Goal: Communication & Community: Answer question/provide support

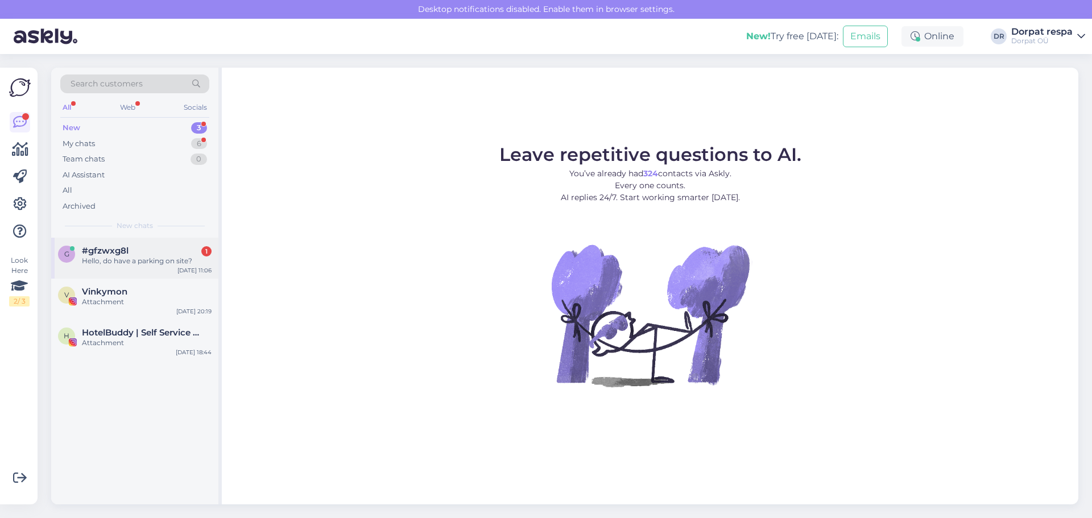
click at [155, 262] on div "Hello, do have a parking on site?" at bounding box center [147, 261] width 130 height 10
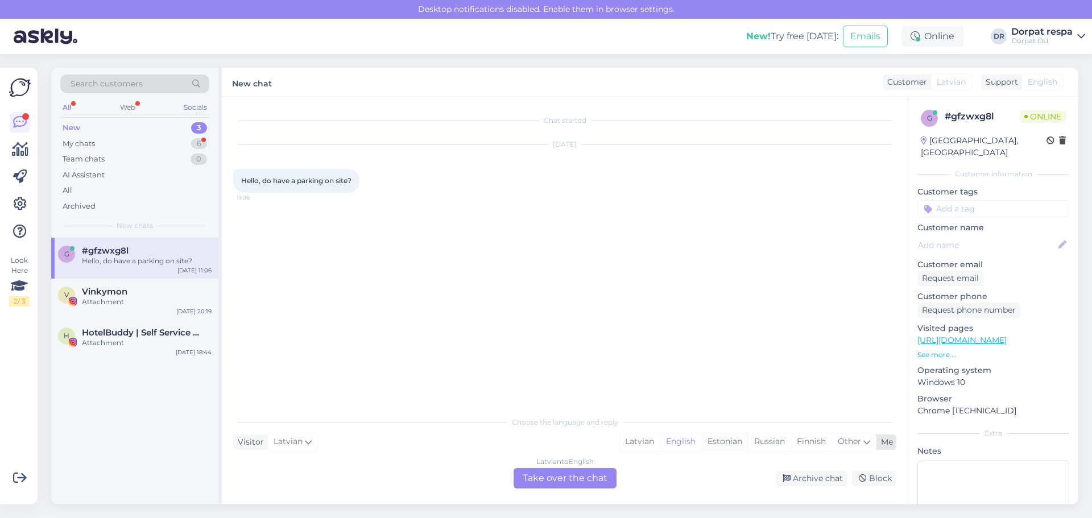
click at [724, 435] on div "Estonian" at bounding box center [724, 441] width 47 height 17
click at [570, 474] on div "[DEMOGRAPHIC_DATA] to Estonian Take over the chat" at bounding box center [565, 478] width 103 height 20
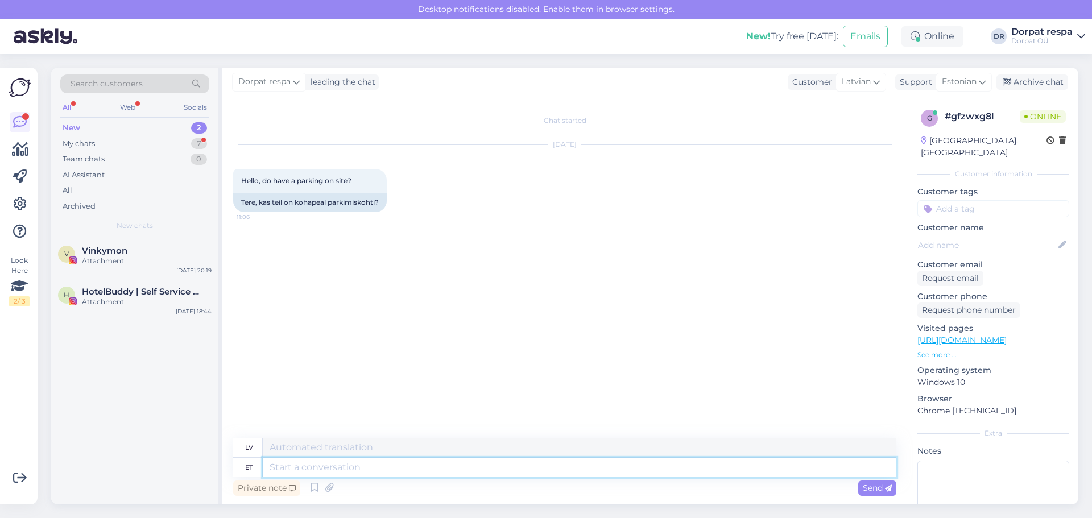
click at [438, 464] on textarea at bounding box center [580, 467] width 634 height 19
type textarea "Tere!"
type textarea "Sveiki!"
type textarea "Tere! [GEOGRAPHIC_DATA],"
type textarea "Sveiki! [PERSON_NAME],"
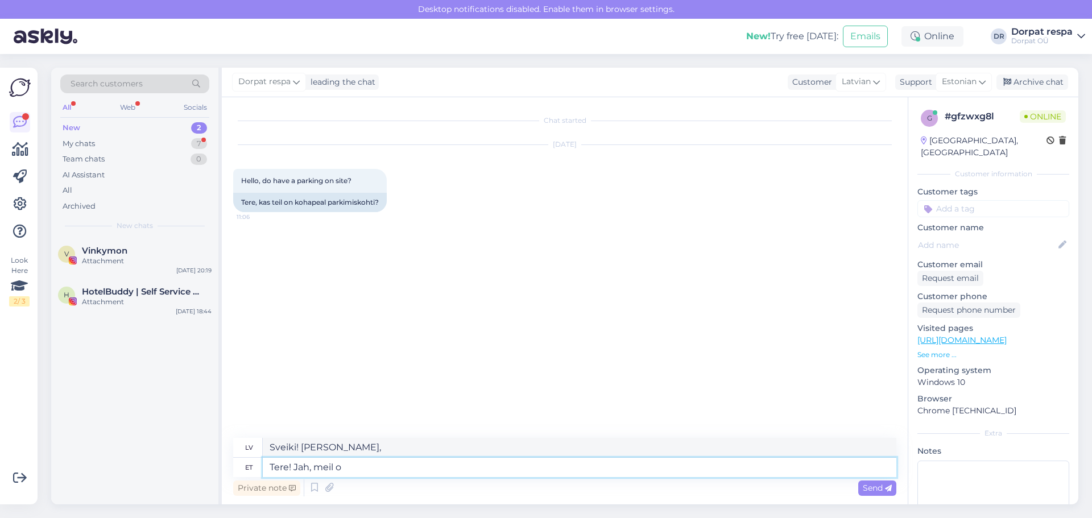
type textarea "Tere! Jah, meil on"
type textarea "Sveiki! [PERSON_NAME], mums ir"
type textarea "Tere! Jah, meil on võimalik p"
type textarea "Sveiki! [PERSON_NAME], mēs varam."
type textarea "Tere! [GEOGRAPHIC_DATA], meil on võimalik parkida a"
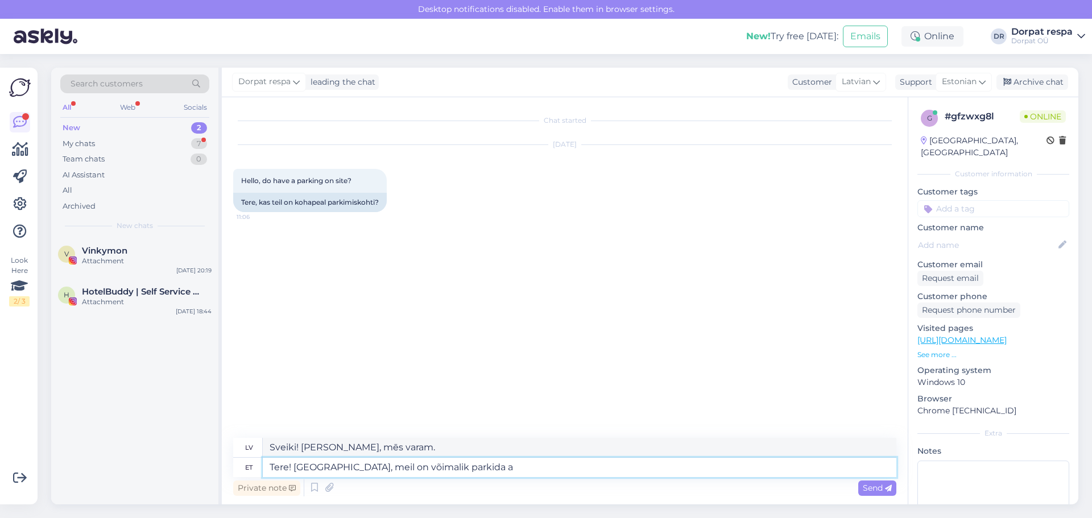
type textarea "Sveiki! [PERSON_NAME], mums ir pieejama autostāvvieta."
type textarea "Tere! [GEOGRAPHIC_DATA], meil on võimalik parkida maja t"
type textarea "Sveiki! [PERSON_NAME], pie mājas ir pieejama autostāvvieta."
type textarea "Tere! [GEOGRAPHIC_DATA], meil on võimalik parkida maja taga a"
type textarea "Sveiki! [PERSON_NAME], mums ir autostāvvieta aiz mājas."
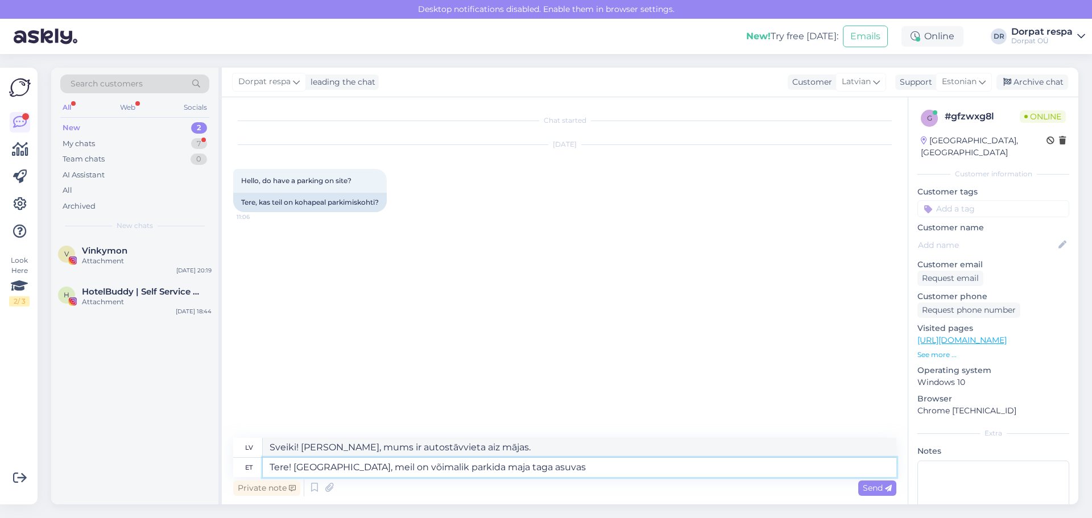
type textarea "Tere! [GEOGRAPHIC_DATA], meil on võimalik parkida maja taga asuvas"
type textarea "Sveiki! [PERSON_NAME], mums ir pieejama autostāvvieta stāvvietā aiz mājas."
type textarea "Tere! Jah, meil on võimalik parkida maja taga asuvas parklas või siis"
type textarea "Sveiki! [PERSON_NAME], mēs varam novietot automašīnu stāvvietā aiz mājas vai"
type textarea "Tere! Jah, meil on võimalik parkida maja taga asuvas parklas või siis Tasku p"
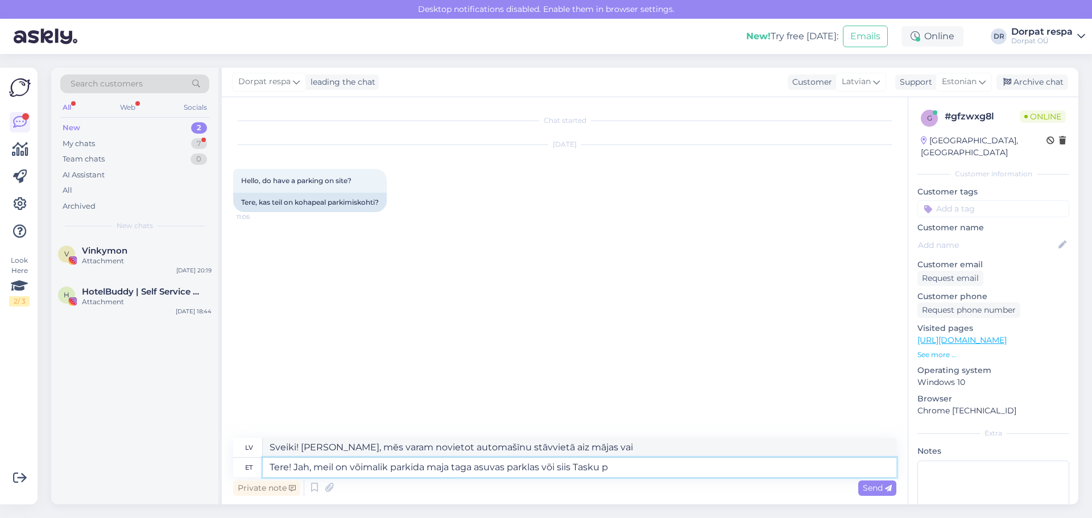
type textarea "Sveiki! [PERSON_NAME], mēs varam novietot automašīnu stāvvietā aiz mājas vai "P…"
type textarea "Tere! Jah, meil on võimalik parkida maja taga asuvas parklas või siis Tasku par…"
type textarea "Sveiki! [PERSON_NAME], mēs varam novietot automašīnu stāvvietā aiz mājas vai Ta…"
type textarea "Tere! Jah, meil on võimalik parkida maja taga asuvas parklas või siis Tasku par…"
type textarea "Sveiki! [PERSON_NAME], mēs varam novietot automašīnu stāvvietā aiz mājas vai Ta…"
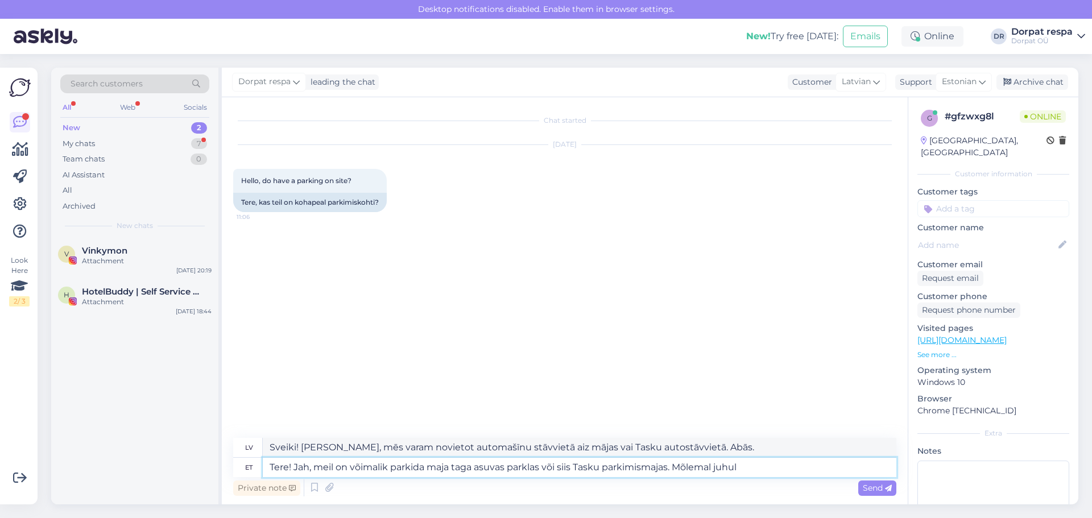
type textarea "Tere! Jah, meil on võimalik parkida maja taga asuvas parklas või siis Tasku par…"
type textarea "Sveiki! [PERSON_NAME], mēs varam novietot automašīnu stāvvietā aiz mājas vai Ta…"
type textarea "Tere! Jah, meil on võimalik parkida maja taga asuvas parklas või siis Tasku par…"
type textarea "Sveiki! [PERSON_NAME], mēs varam novietot automašīnu stāvvietā aiz mājas vai Ta…"
type textarea "Tere! Jah, meil on võimalik parkida maja taga asuvas parklas või siis Tasku par…"
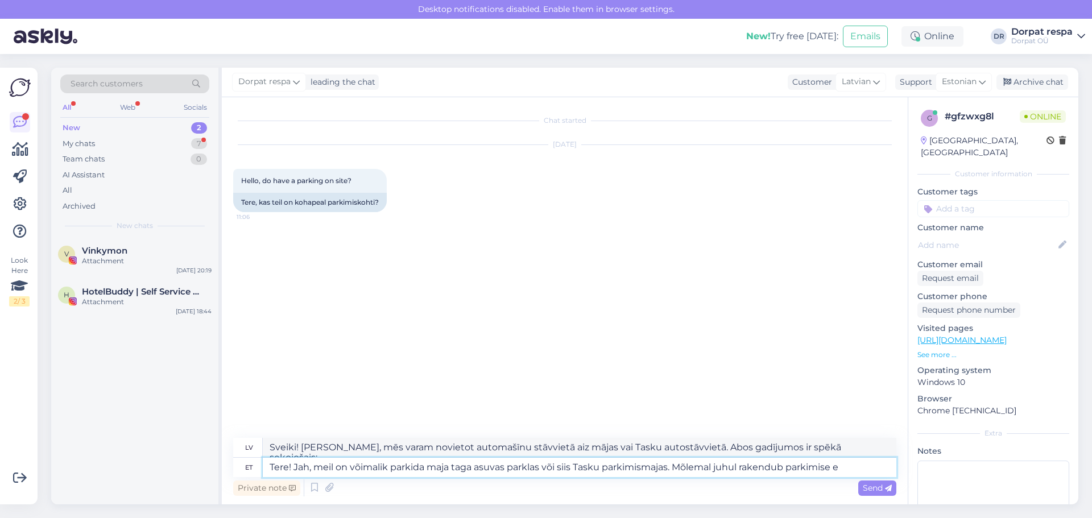
type textarea "Sveiki! [PERSON_NAME], mēs varam novietot automašīnu stāvvietā aiz mājas vai Ta…"
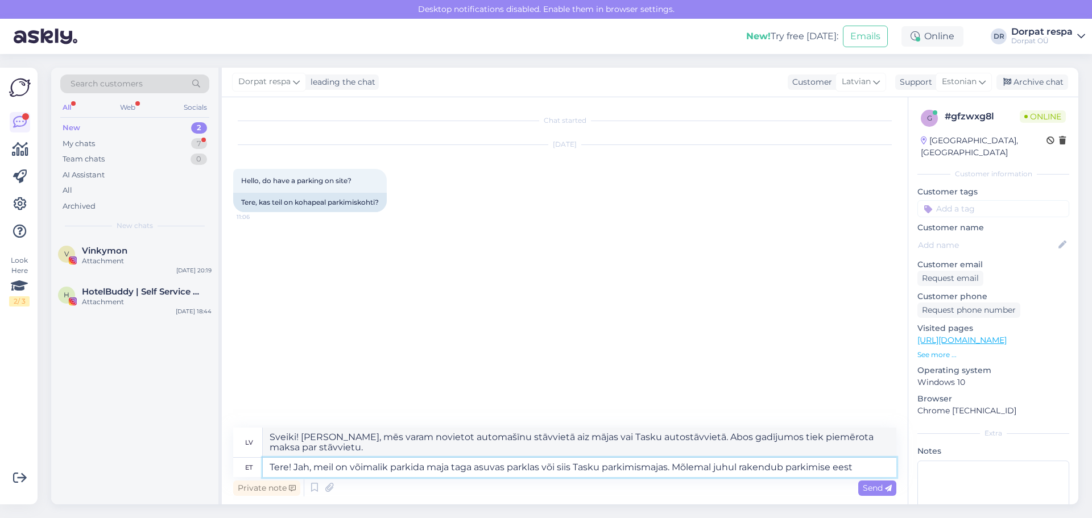
type textarea "Tere! Jah, meil on võimalik parkida maja taga asuvas parklas või siis Tasku par…"
type textarea "Sveiki! [PERSON_NAME], mums ir iespēja novietot automašīnu stāvvietā aiz mājas …"
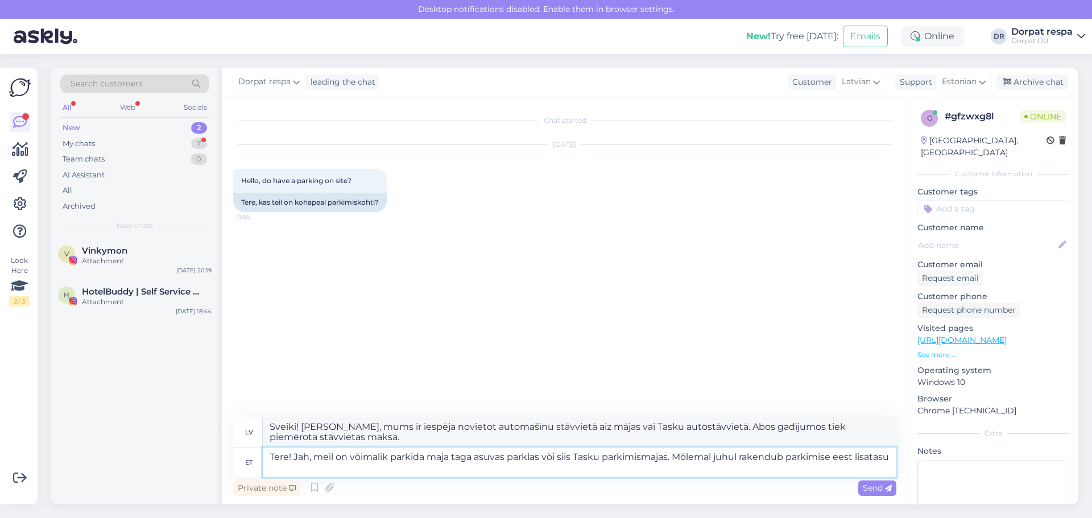
type textarea "Tere! Jah, meil on võimalik parkida maja taga asuvas parklas või siis Tasku par…"
type textarea "Sveiki! [PERSON_NAME], mums ir iespēja novietot automašīnu stāvvietā aiz mājas …"
type textarea "Tere! Jah, meil on võimalik parkida maja taga asuvas parklas või siis Tasku par…"
type textarea "Sveiki! [PERSON_NAME], mums ir iespēja novietot automašīnu stāvvietā aiz mājas …"
